Goal: Information Seeking & Learning: Check status

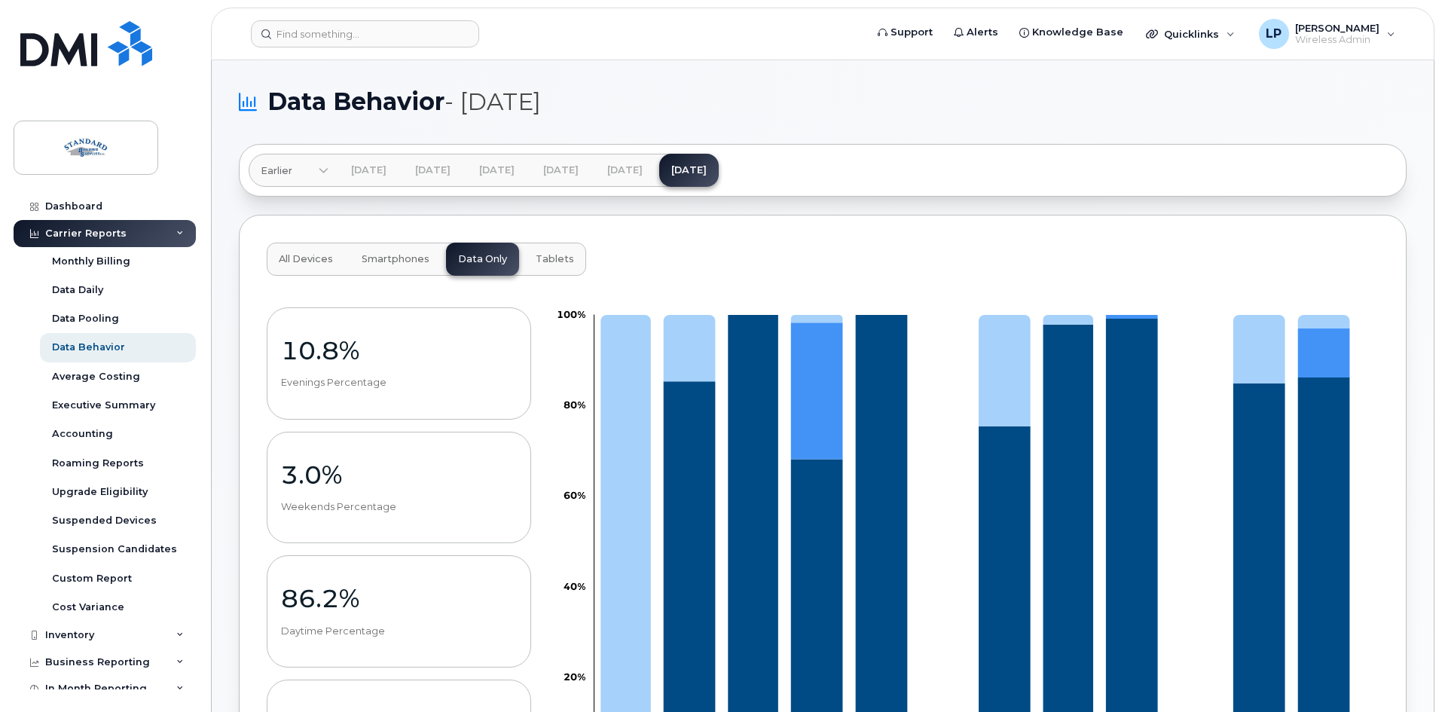
scroll to position [835, 0]
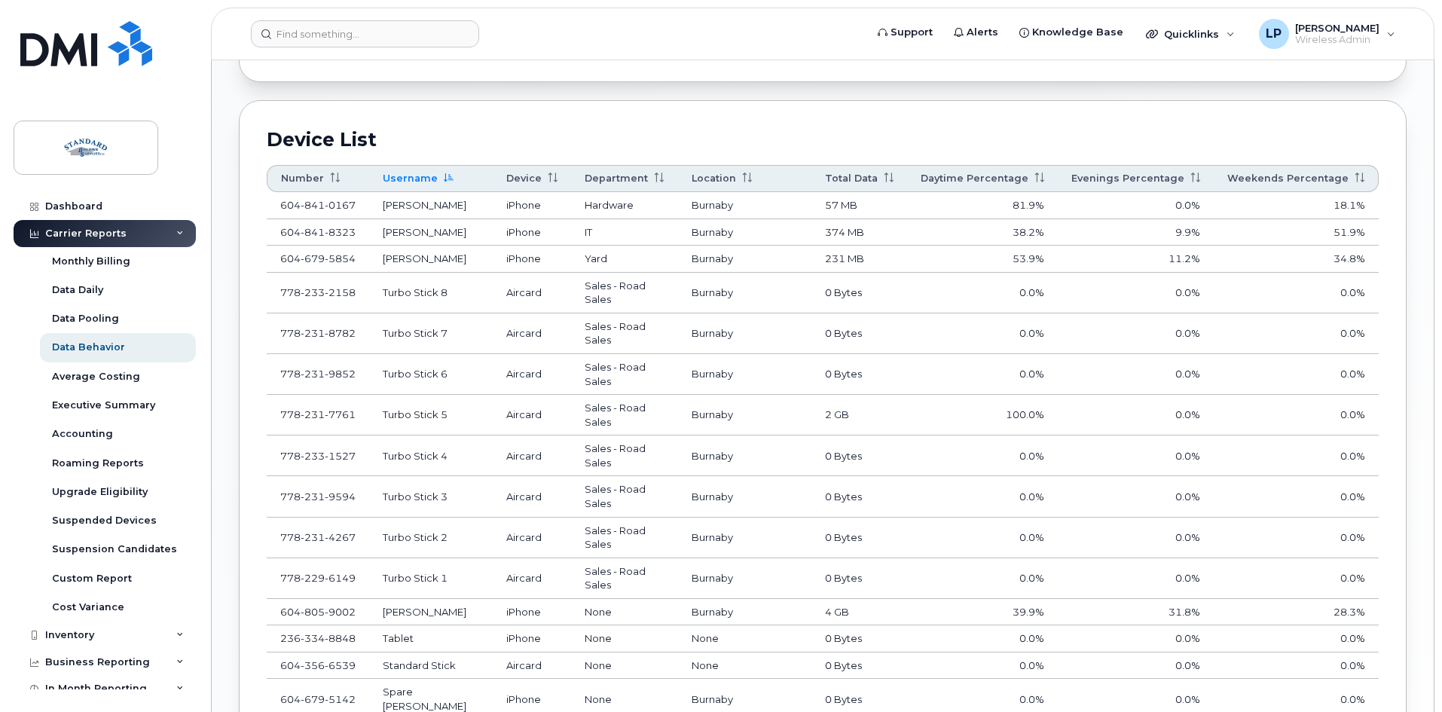
click at [173, 227] on div "Carrier Reports" at bounding box center [105, 233] width 182 height 27
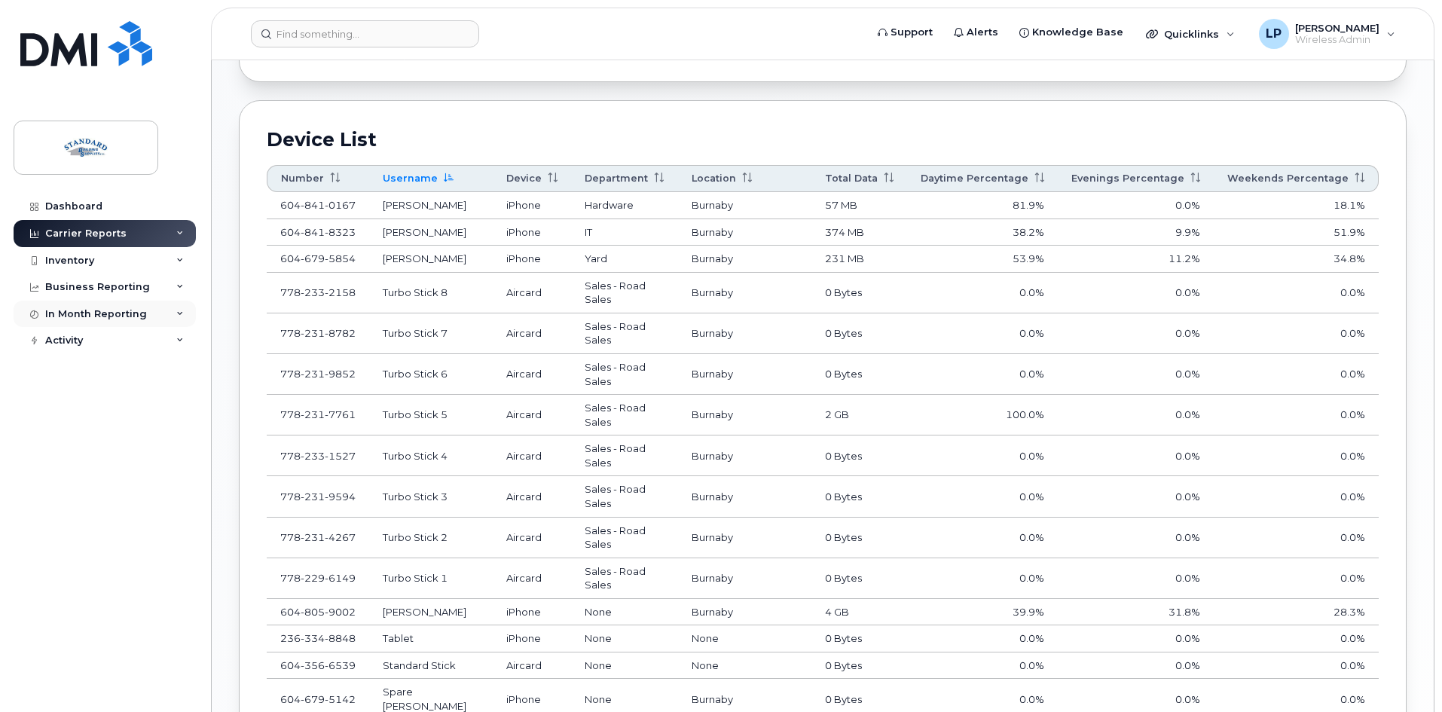
click at [112, 313] on div "In Month Reporting" at bounding box center [96, 314] width 102 height 12
click at [93, 336] on div "Data Usage" at bounding box center [82, 342] width 60 height 14
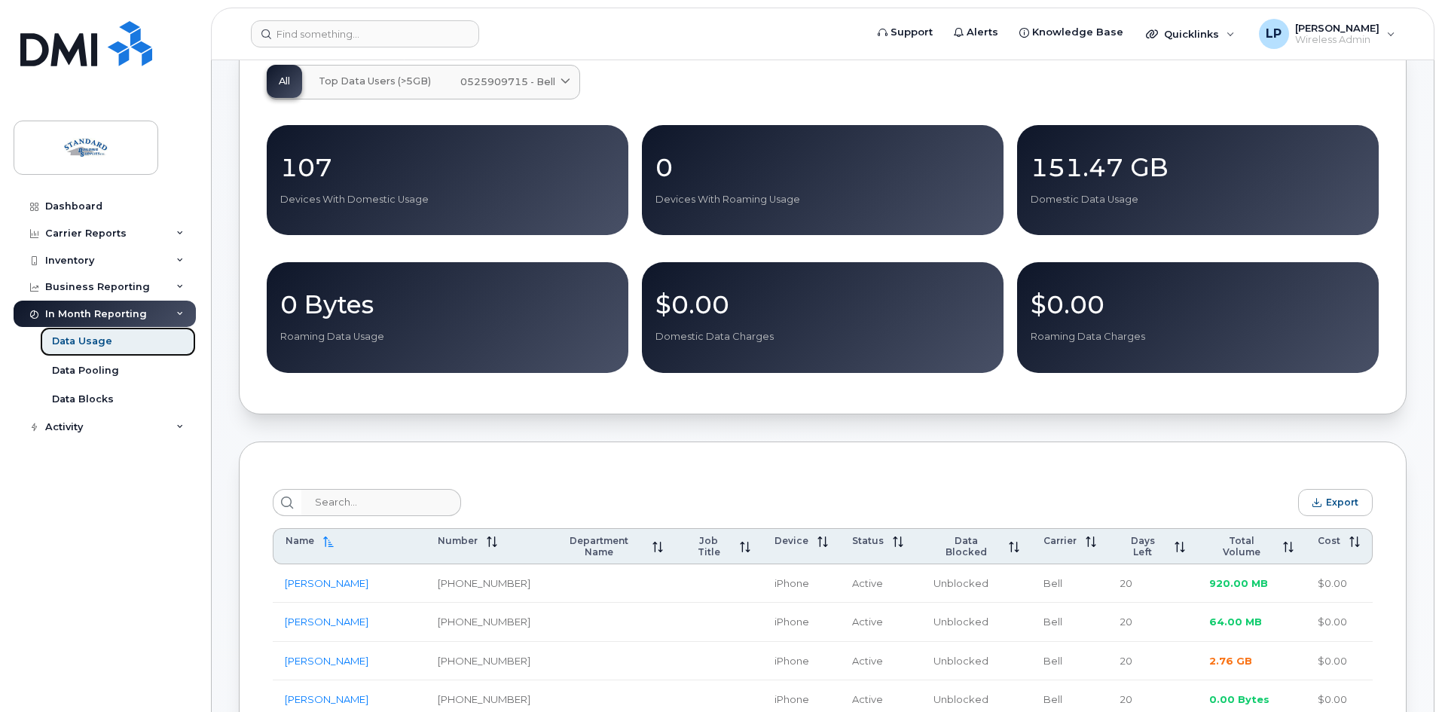
scroll to position [377, 0]
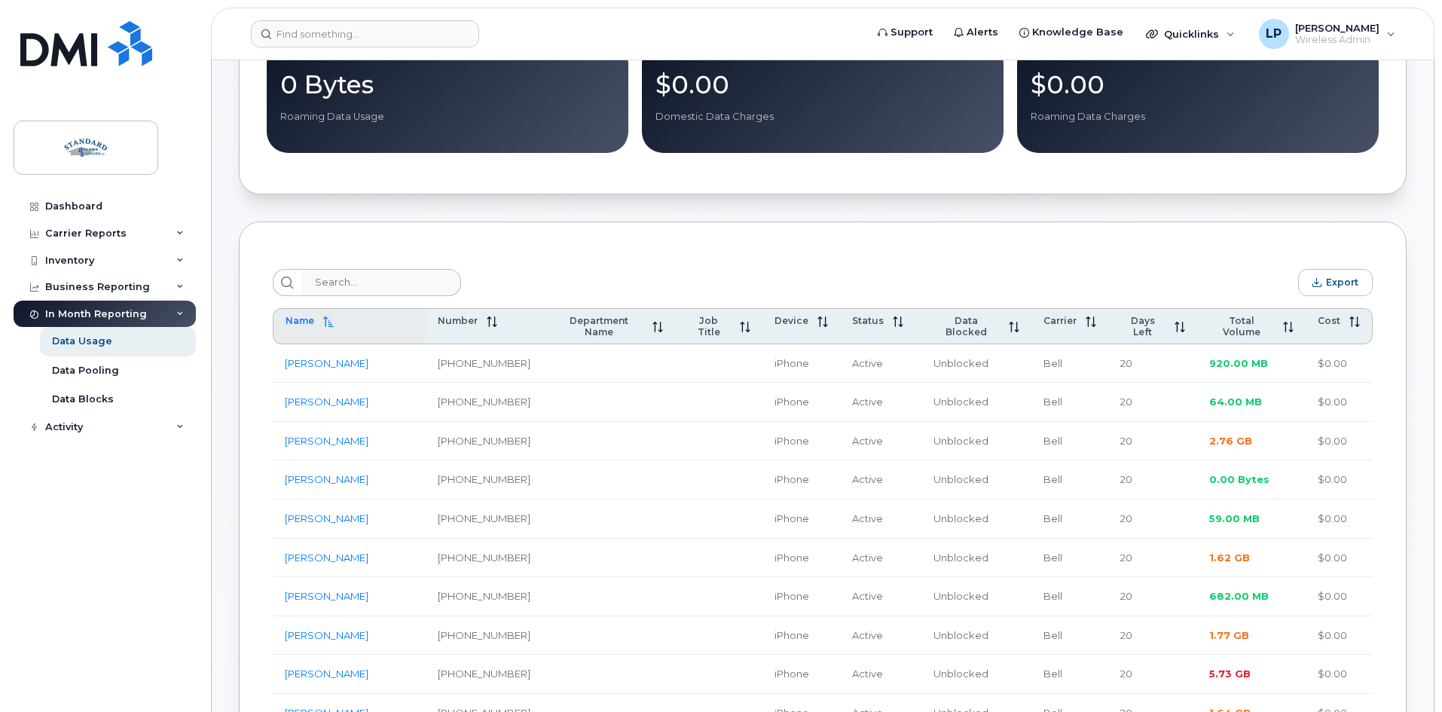
click at [295, 326] on span "Name" at bounding box center [300, 320] width 29 height 11
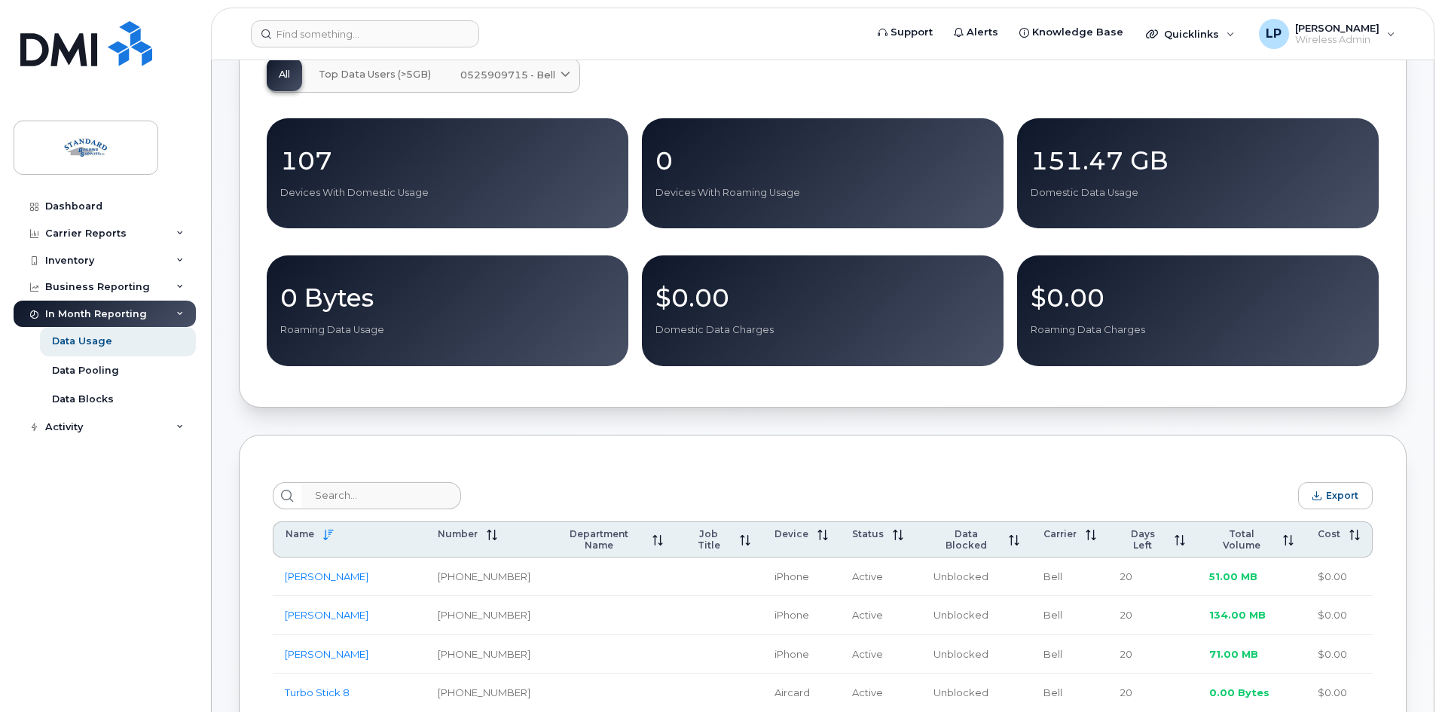
scroll to position [301, 0]
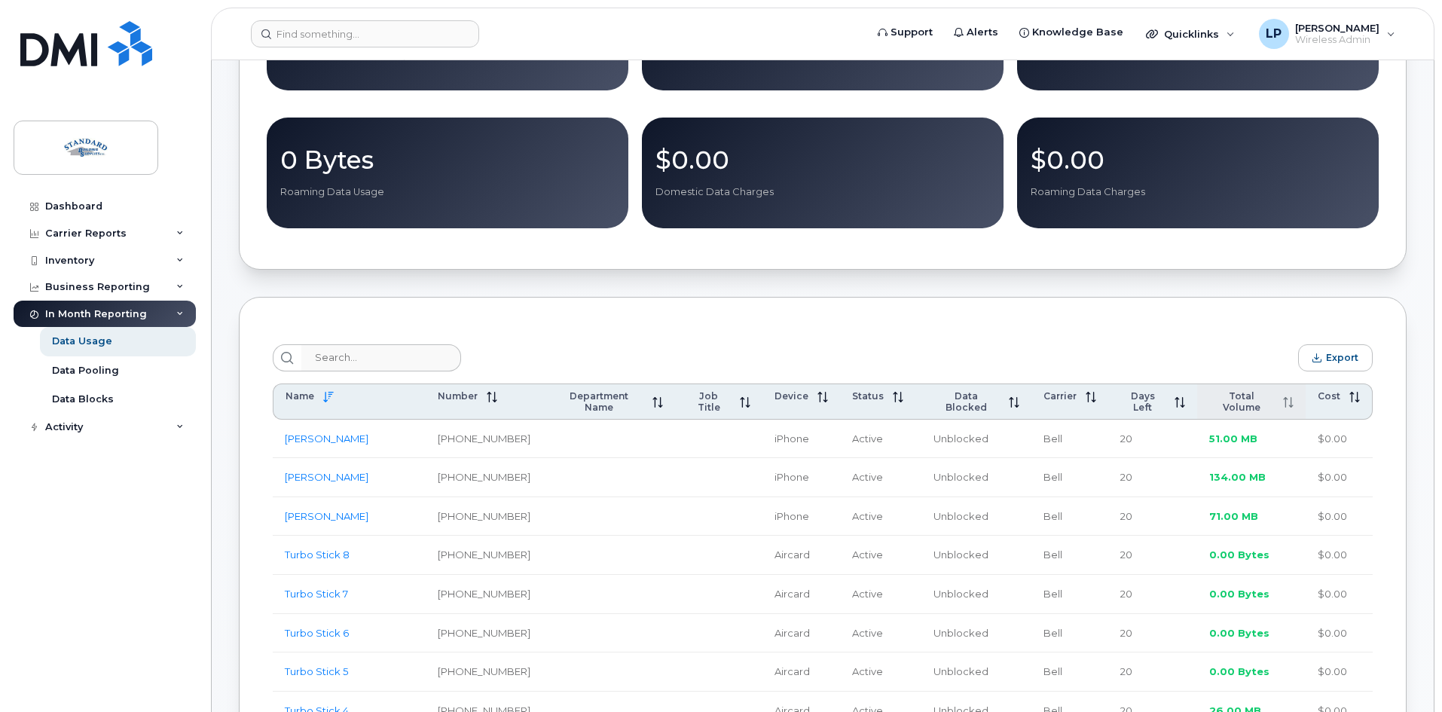
click at [1257, 402] on span "Total Volume" at bounding box center [1241, 401] width 65 height 23
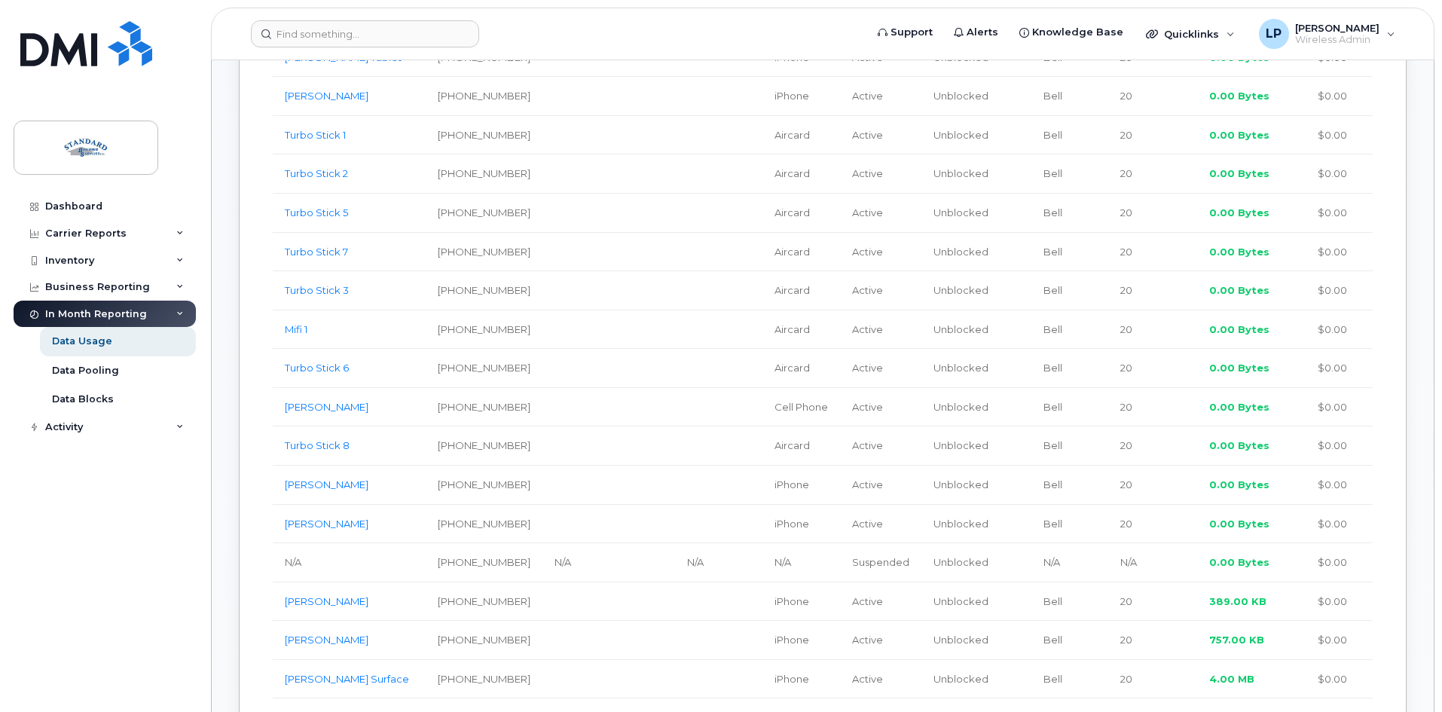
scroll to position [1055, 0]
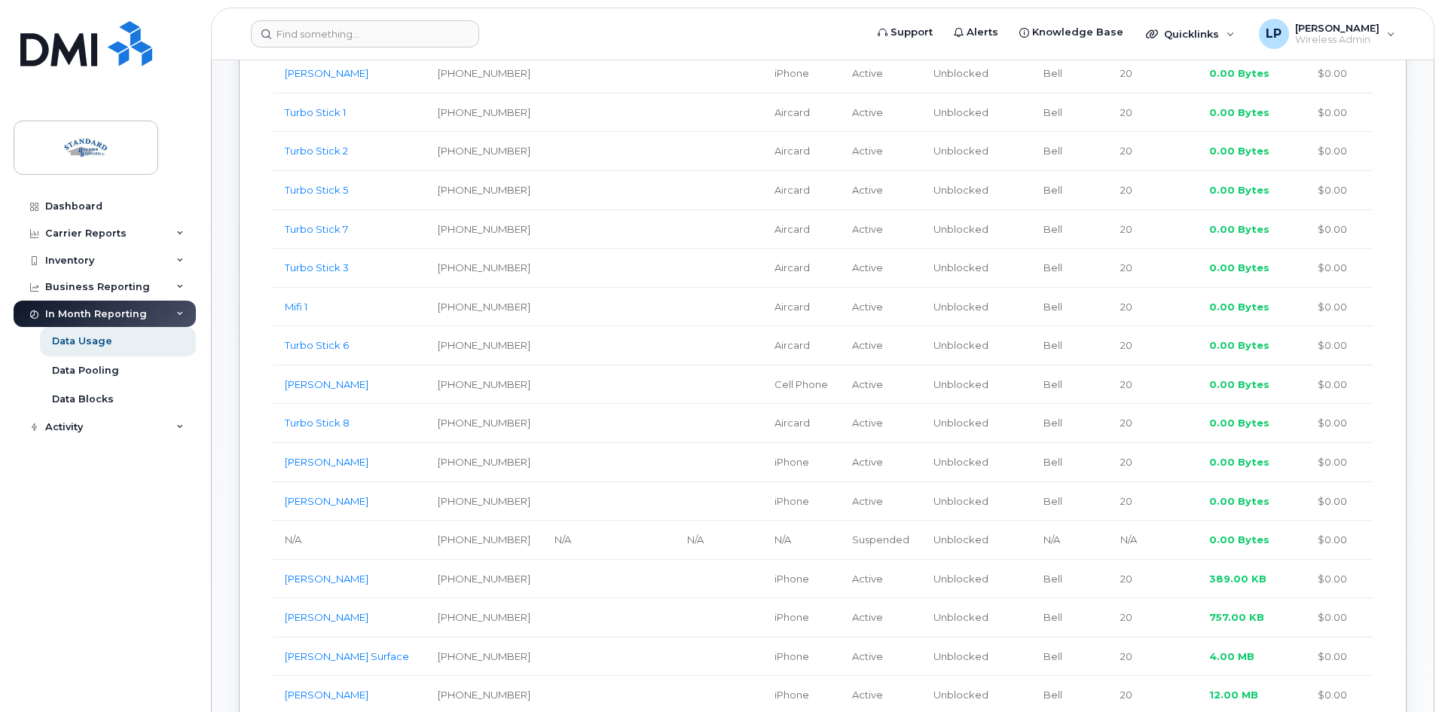
drag, startPoint x: 1210, startPoint y: 371, endPoint x: 639, endPoint y: 313, distance: 574.0
click at [639, 313] on td at bounding box center [608, 307] width 133 height 39
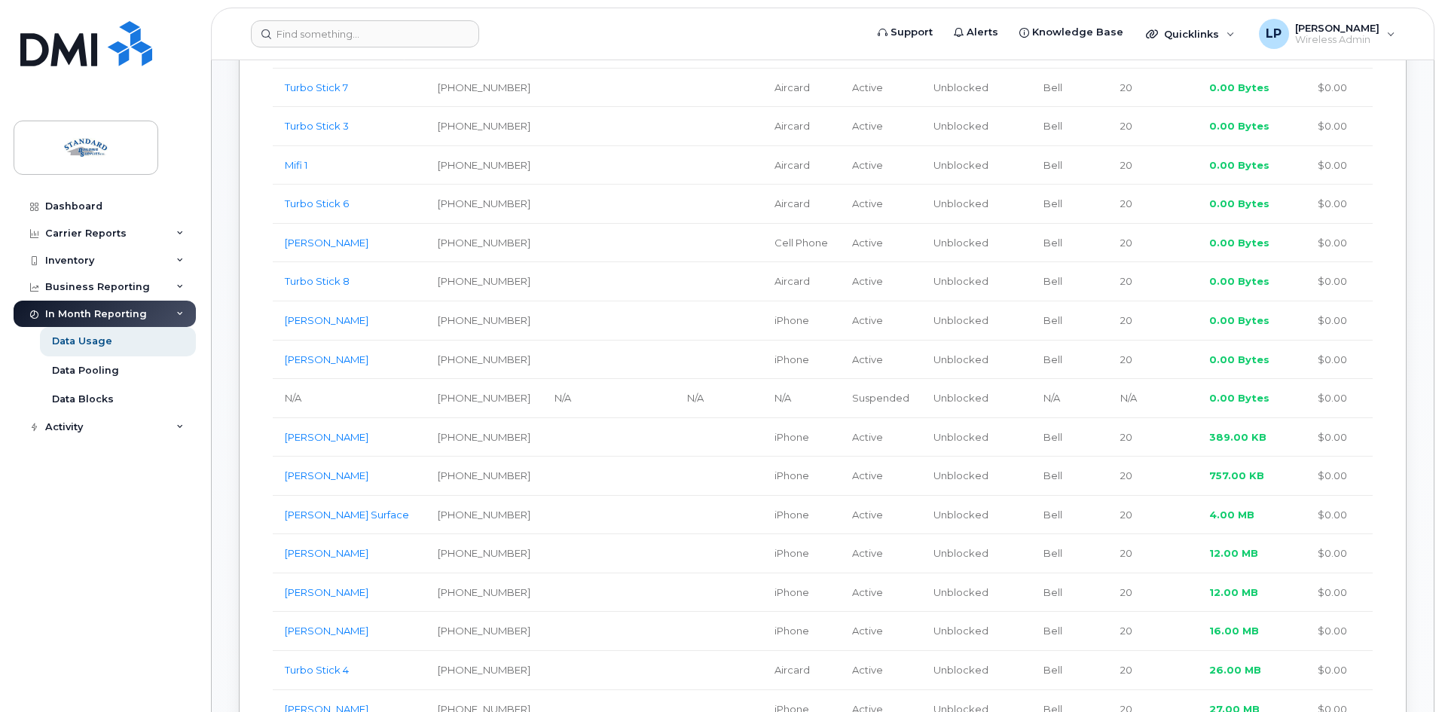
scroll to position [1206, 0]
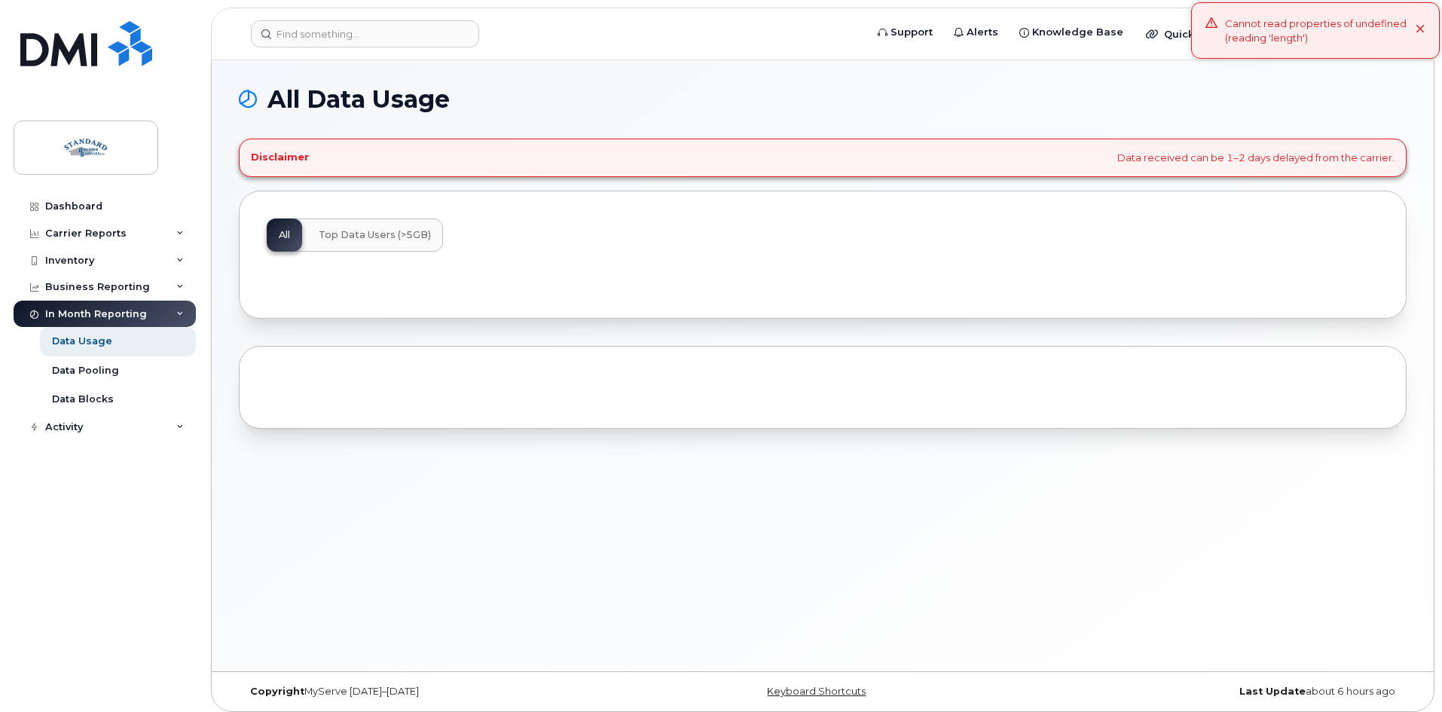
click at [384, 243] on button "Top Data Users (>5GB)" at bounding box center [375, 234] width 136 height 33
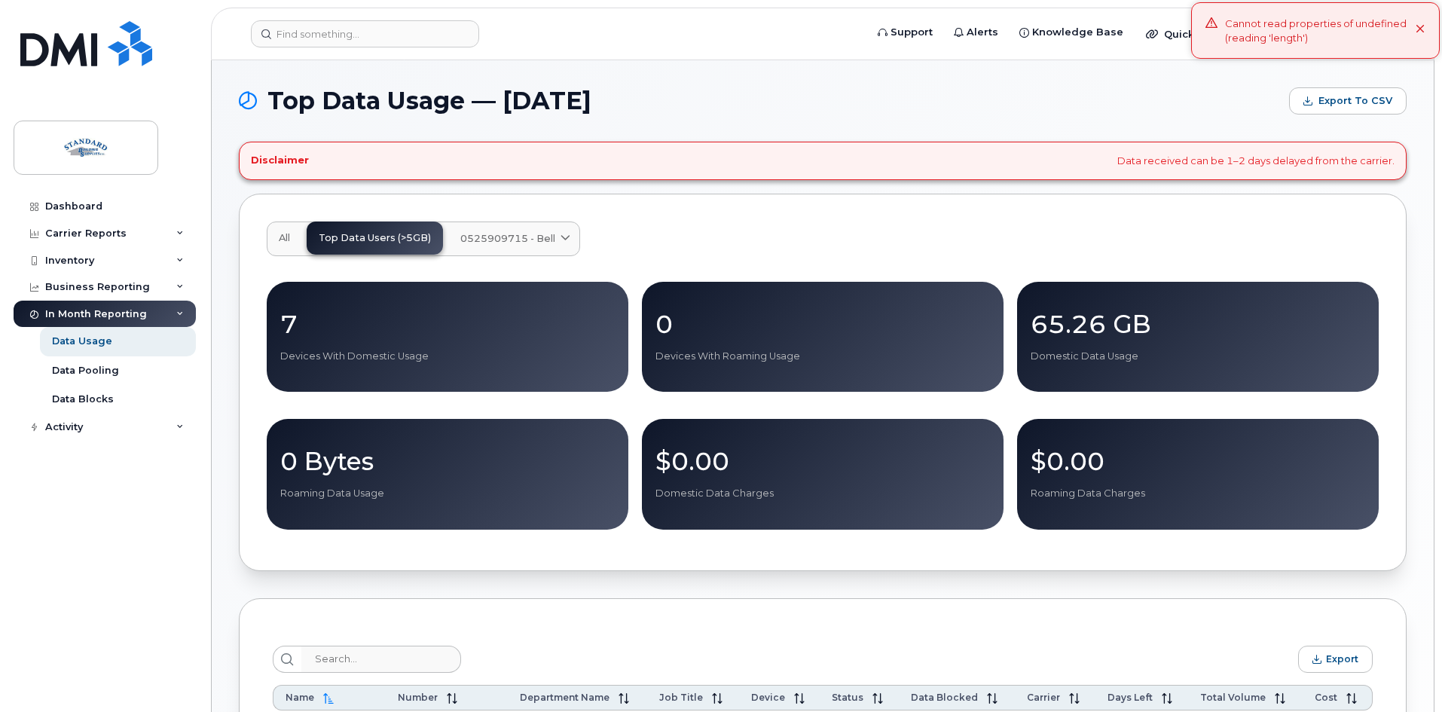
click at [409, 374] on div "7 Devices With Domestic Usage" at bounding box center [448, 337] width 362 height 111
